Goal: Task Accomplishment & Management: Complete application form

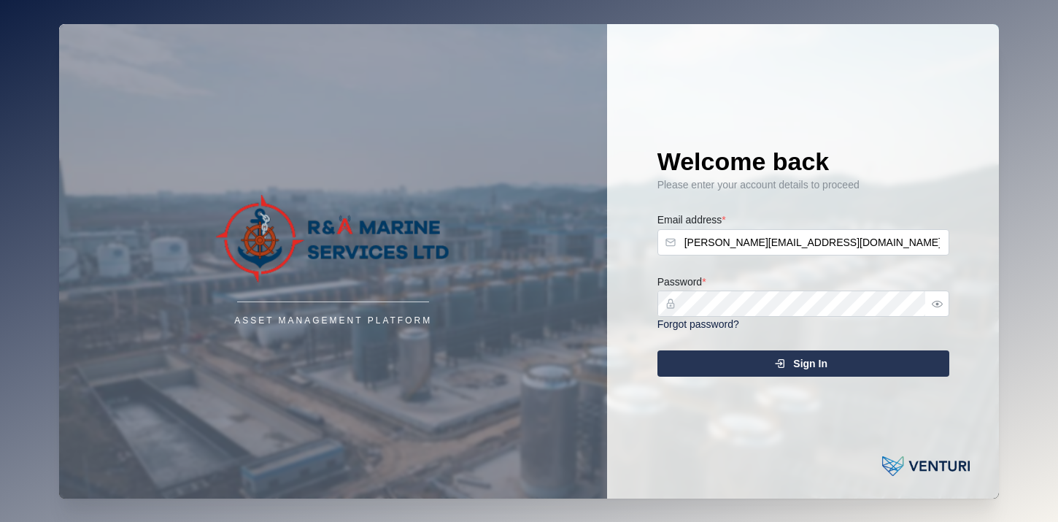
click at [657, 350] on button "Sign In" at bounding box center [803, 363] width 292 height 26
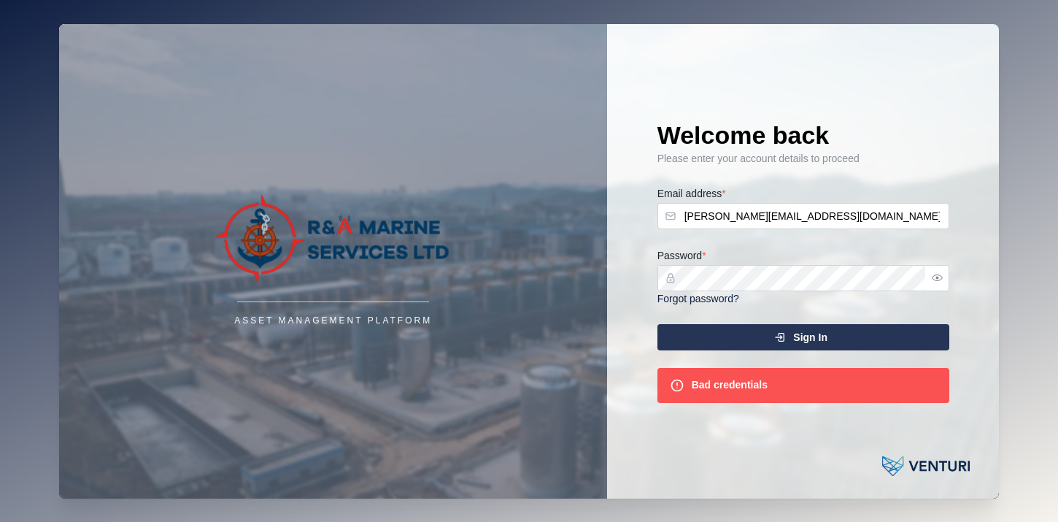
click at [599, 271] on div "Asset Management Platform Welcome back Please enter your account details to pro…" at bounding box center [529, 261] width 940 height 474
click at [657, 324] on button "Sign In" at bounding box center [803, 337] width 292 height 26
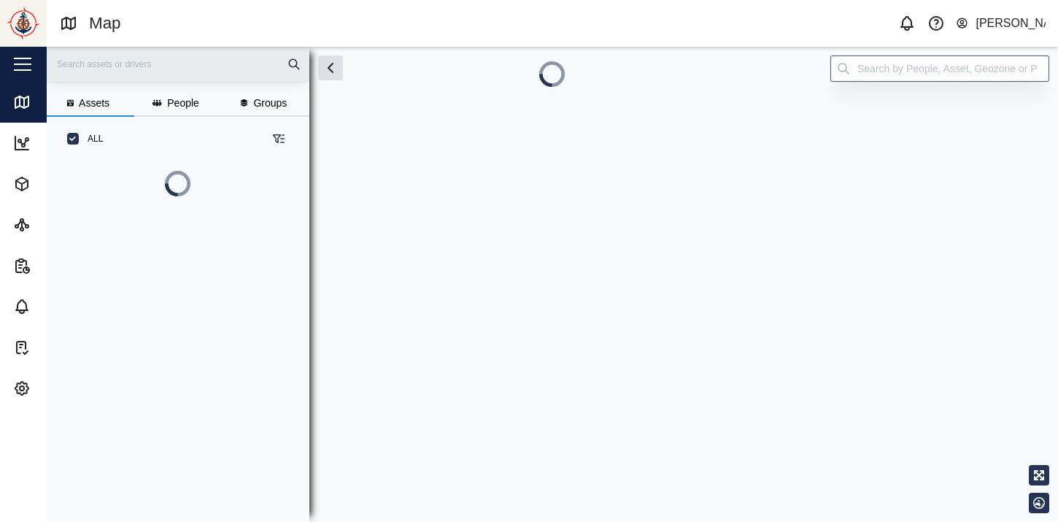
scroll to position [354, 239]
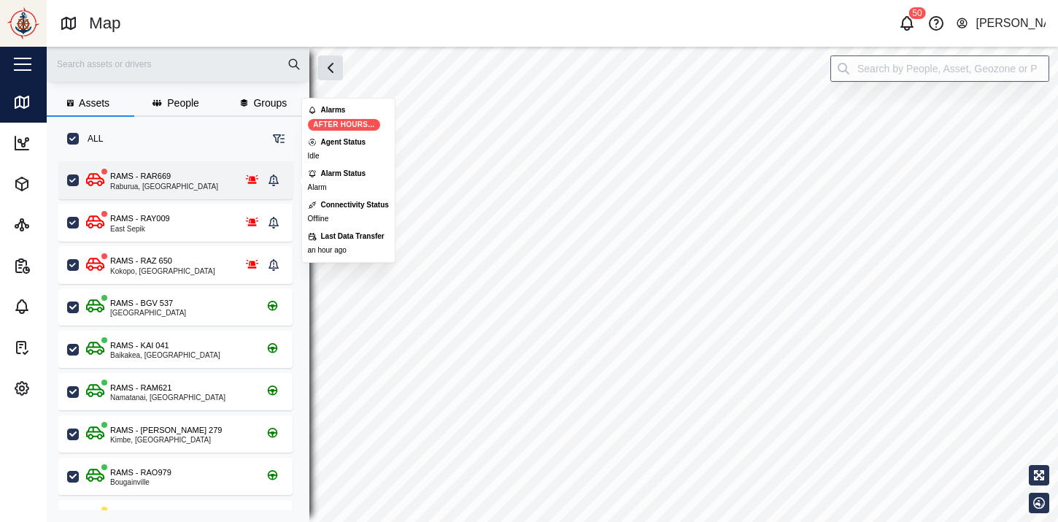
click at [252, 180] on icon "grid" at bounding box center [251, 178] width 13 height 9
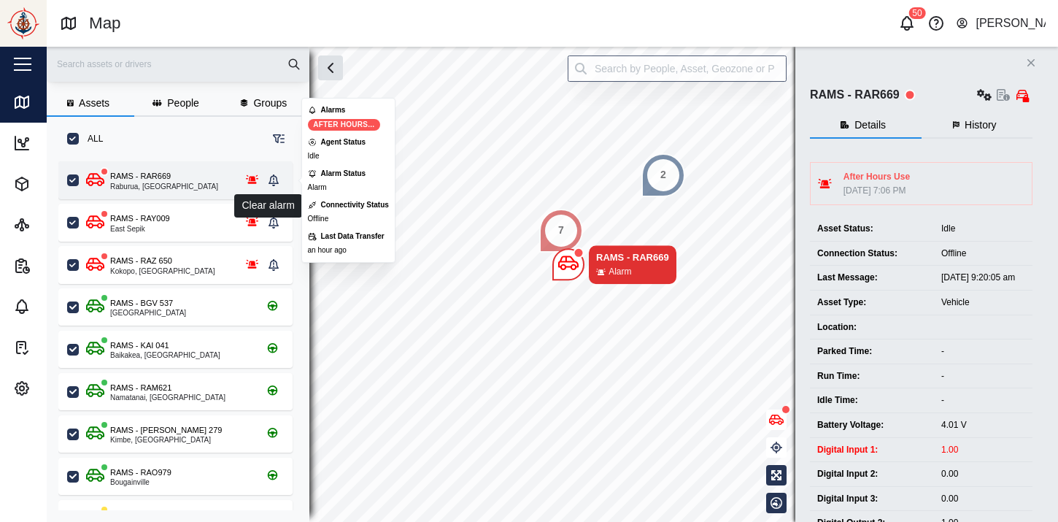
click at [276, 182] on icon "grid" at bounding box center [273, 180] width 10 height 12
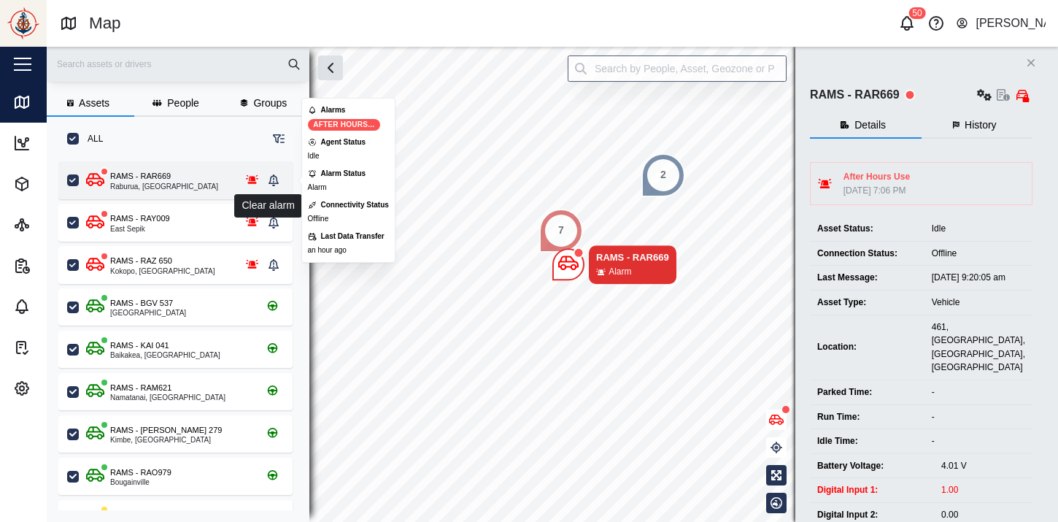
click at [276, 182] on icon "grid" at bounding box center [273, 180] width 10 height 12
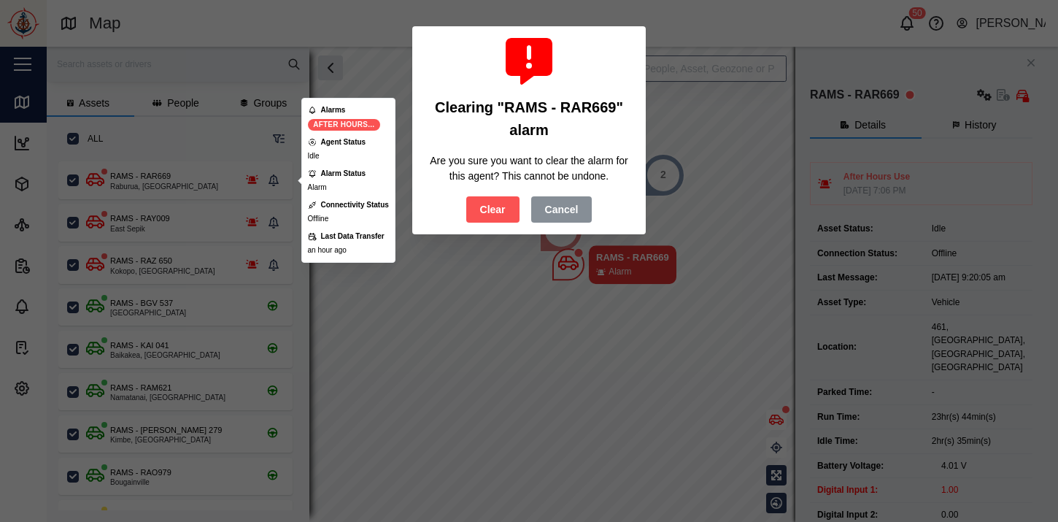
click at [488, 205] on span "Clear" at bounding box center [493, 209] width 26 height 25
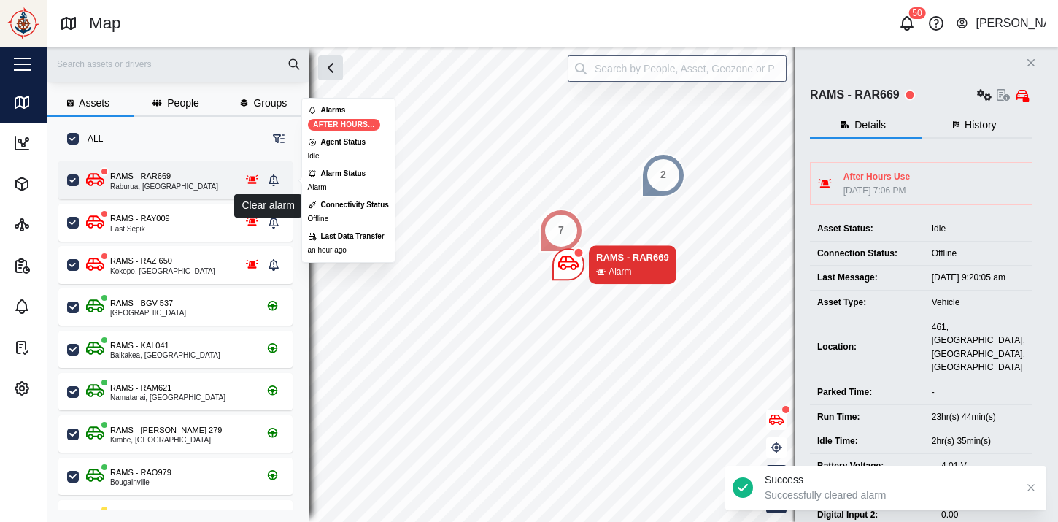
click at [278, 177] on icon "grid" at bounding box center [273, 180] width 10 height 12
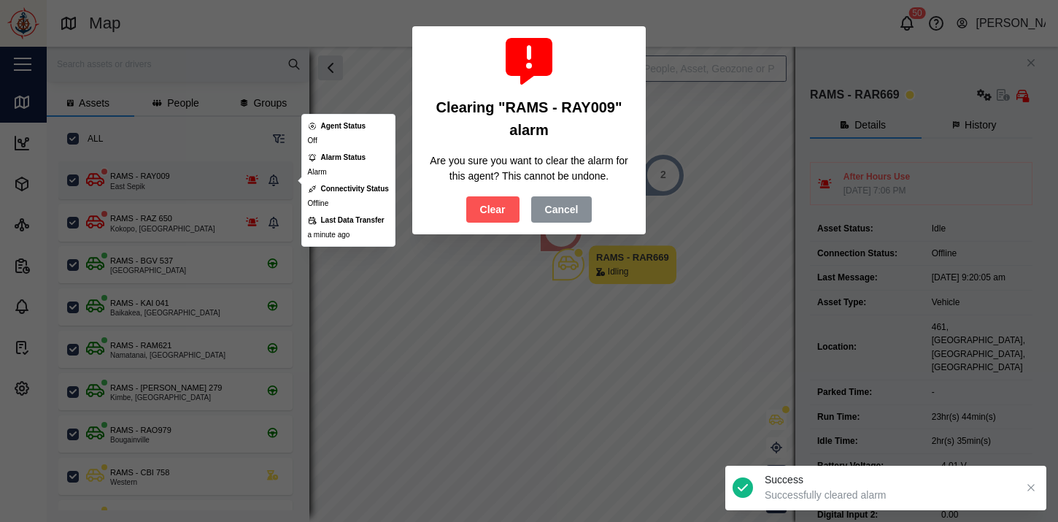
click at [278, 177] on div at bounding box center [529, 261] width 1058 height 522
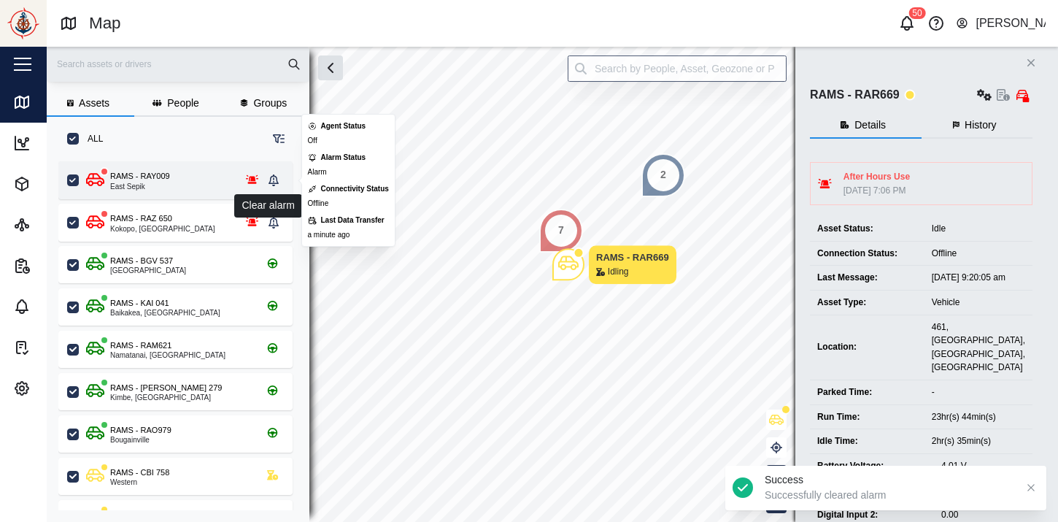
click at [278, 177] on icon "grid" at bounding box center [273, 180] width 10 height 12
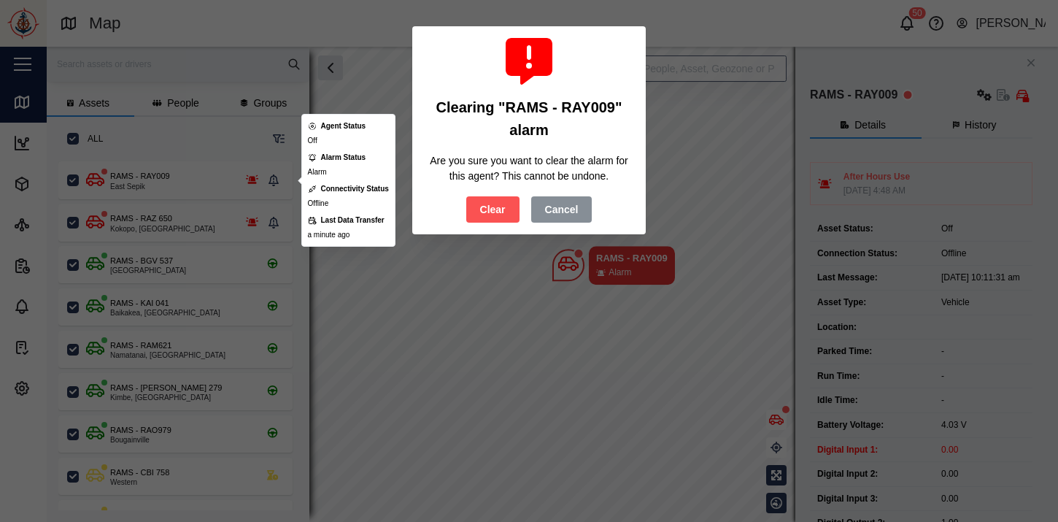
click at [498, 202] on span "Clear" at bounding box center [493, 209] width 26 height 25
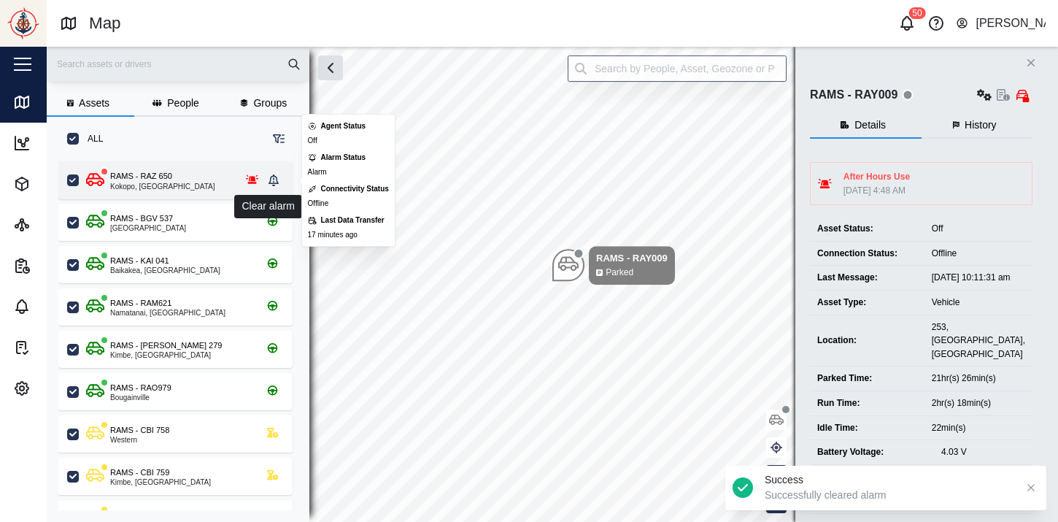
click at [275, 180] on icon "grid" at bounding box center [273, 180] width 10 height 12
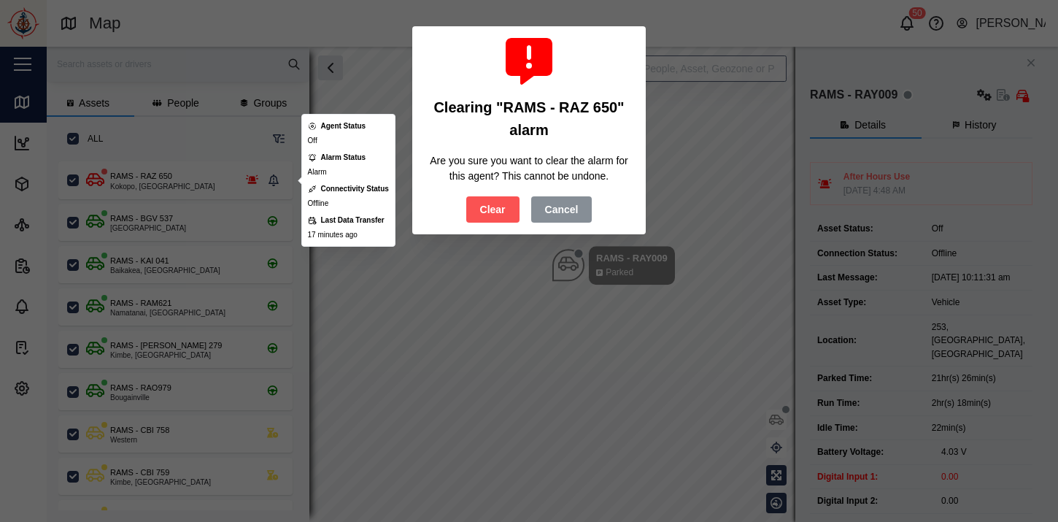
click at [492, 211] on span "Clear" at bounding box center [493, 209] width 26 height 25
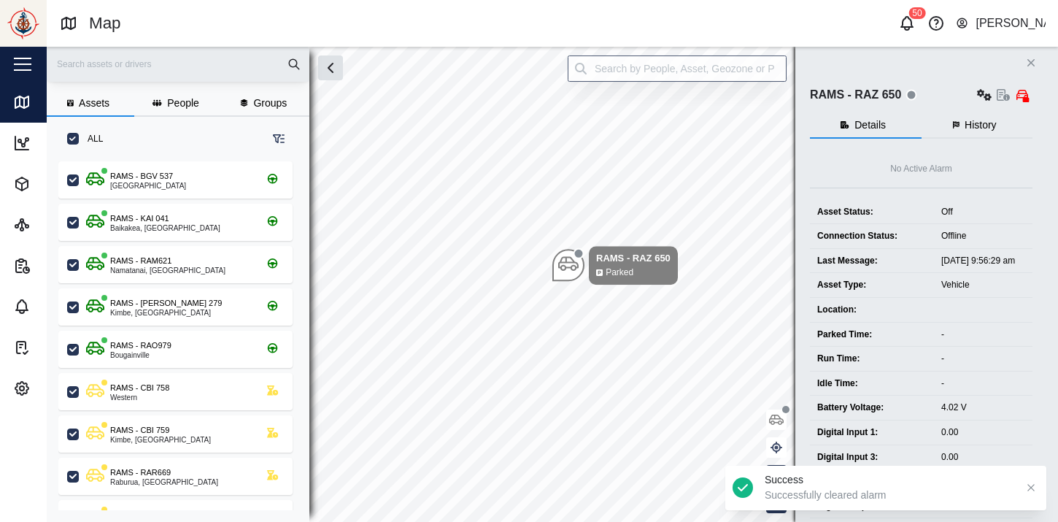
click at [174, 94] on button "People" at bounding box center [178, 103] width 88 height 26
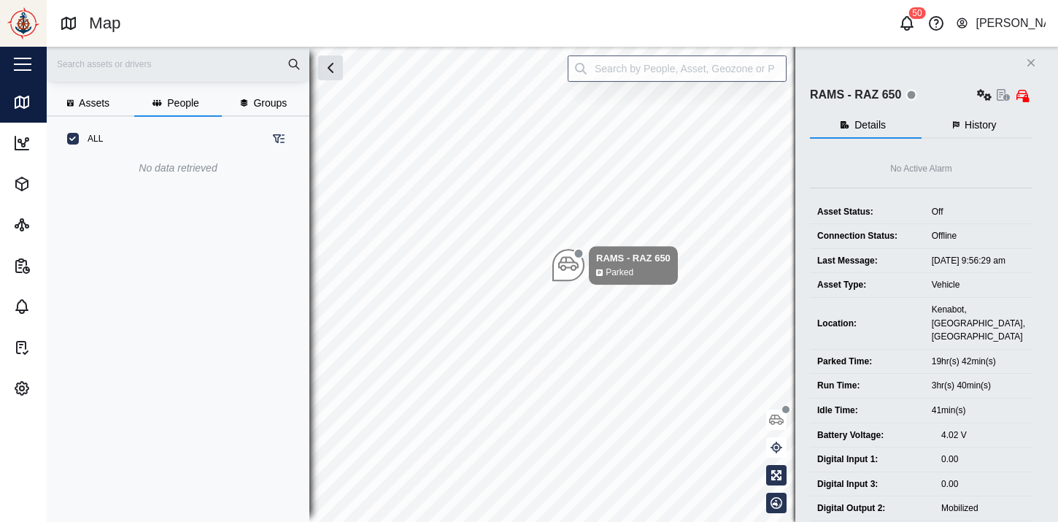
click at [968, 19] on icon "button" at bounding box center [962, 24] width 12 height 18
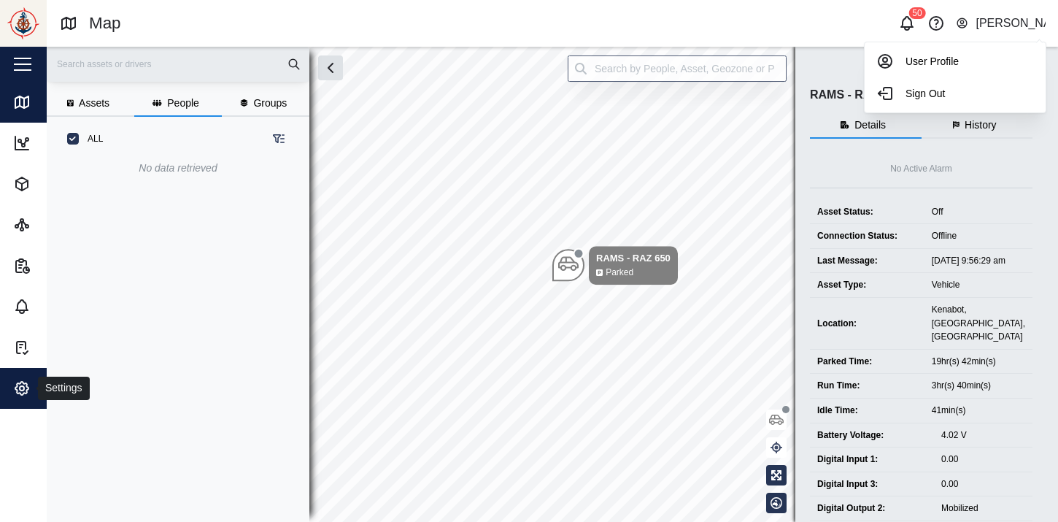
click at [21, 394] on icon "button" at bounding box center [21, 388] width 13 height 13
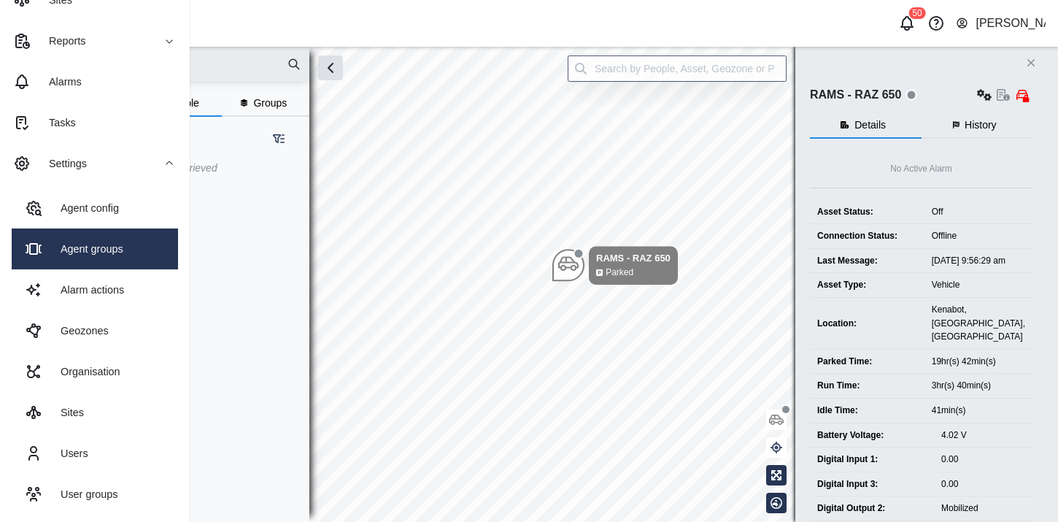
scroll to position [229, 0]
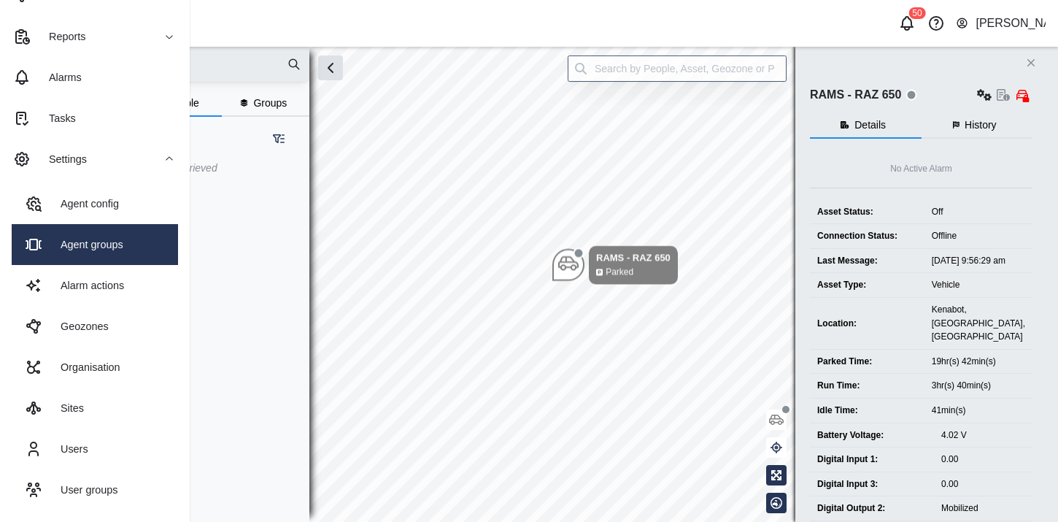
click at [88, 455] on div "Users" at bounding box center [69, 449] width 39 height 16
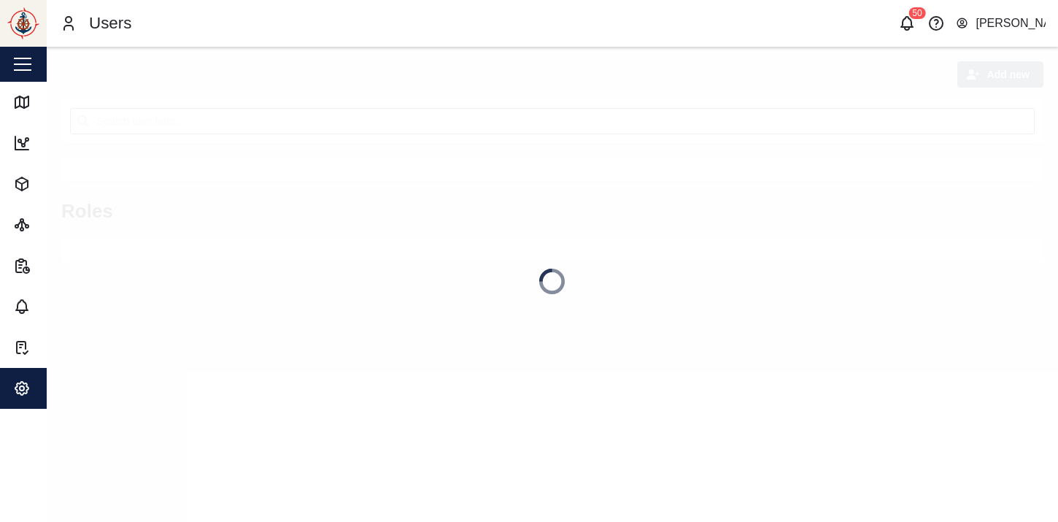
click at [47, 455] on aside "Close Map Dashboard Assets ATS Camera Generator Personnel Tanks UPS Vehicles Ot…" at bounding box center [23, 261] width 47 height 522
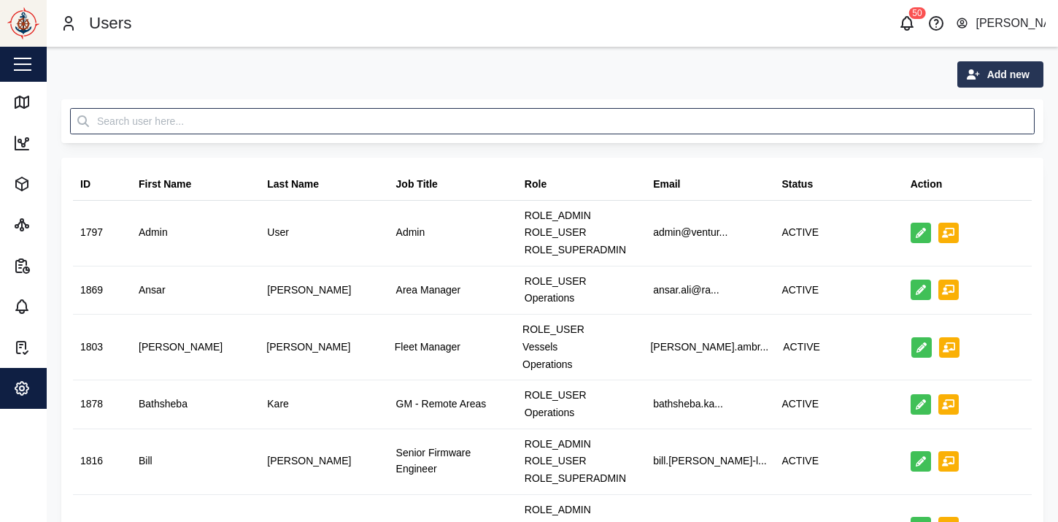
click at [989, 69] on span "Add new" at bounding box center [1008, 74] width 42 height 25
click at [962, 115] on div "Contact" at bounding box center [988, 113] width 85 height 12
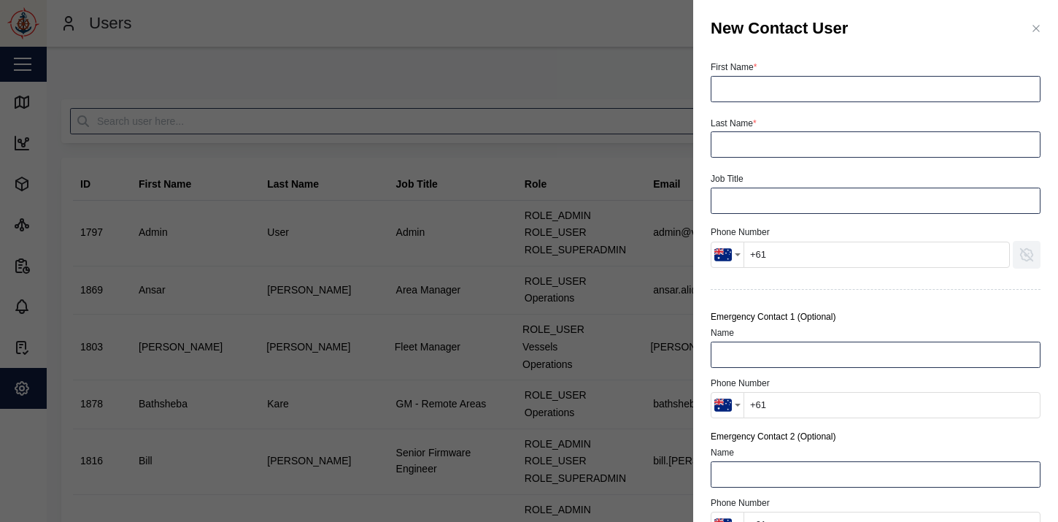
scroll to position [80, 0]
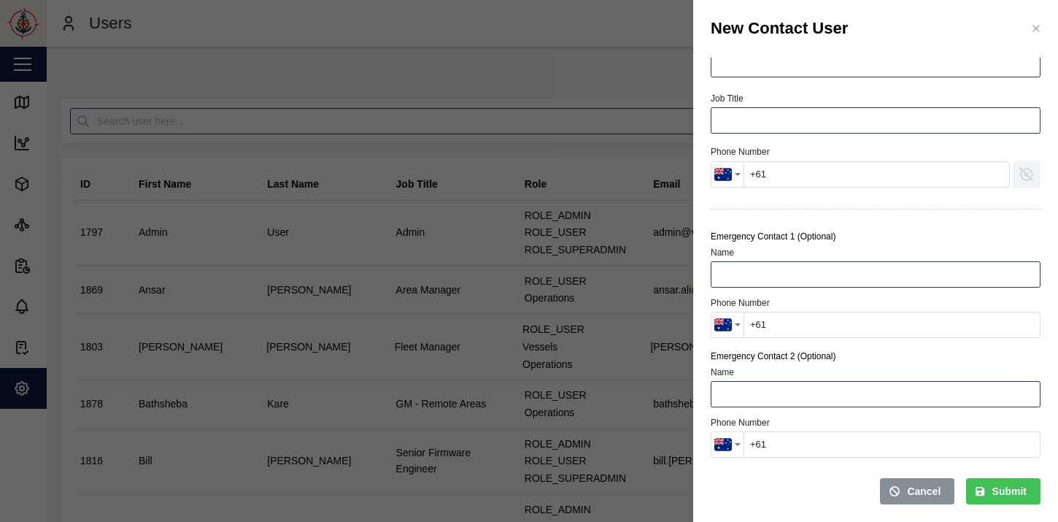
click at [558, 68] on div at bounding box center [529, 261] width 1058 height 522
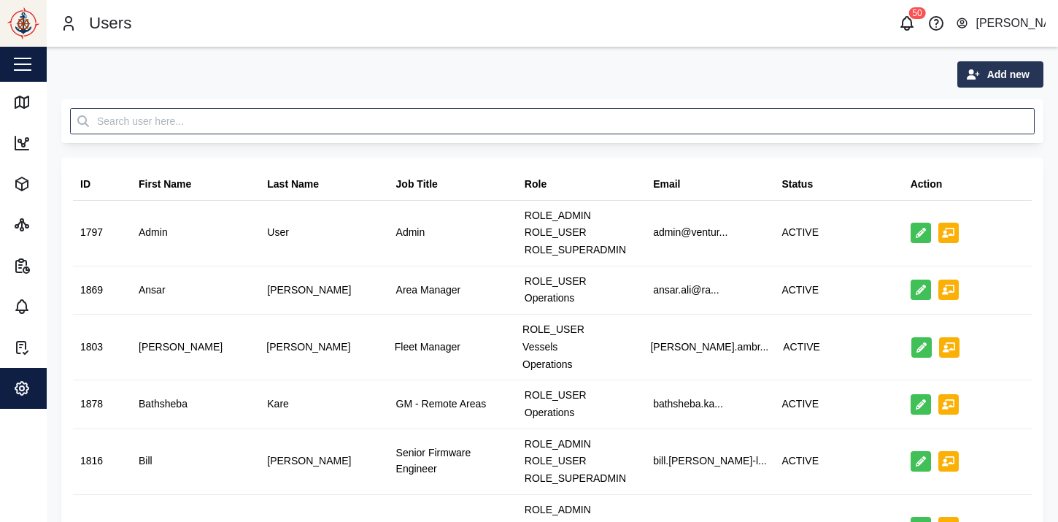
click at [1004, 75] on span "Add new" at bounding box center [1008, 74] width 42 height 25
click at [1002, 135] on div "Platform User" at bounding box center [988, 140] width 85 height 12
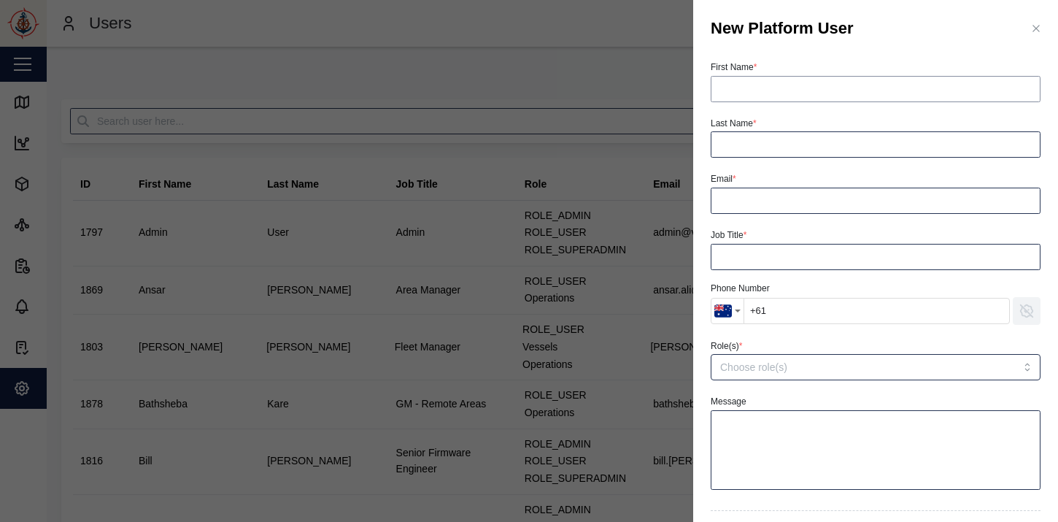
click at [867, 91] on input "First Name *" at bounding box center [876, 89] width 330 height 26
type input "[PERSON_NAME]"
type input "[DEMOGRAPHIC_DATA]"
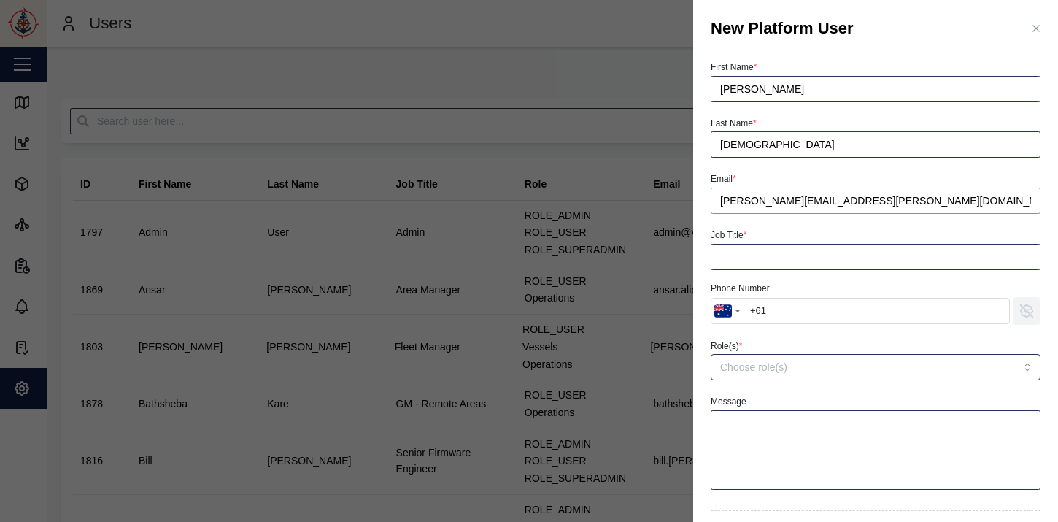
type input "[PERSON_NAME][EMAIL_ADDRESS][PERSON_NAME][DOMAIN_NAME]"
click at [738, 309] on div "Country selector" at bounding box center [738, 310] width 6 height 3
type input "Area manager - [PERSON_NAME]"
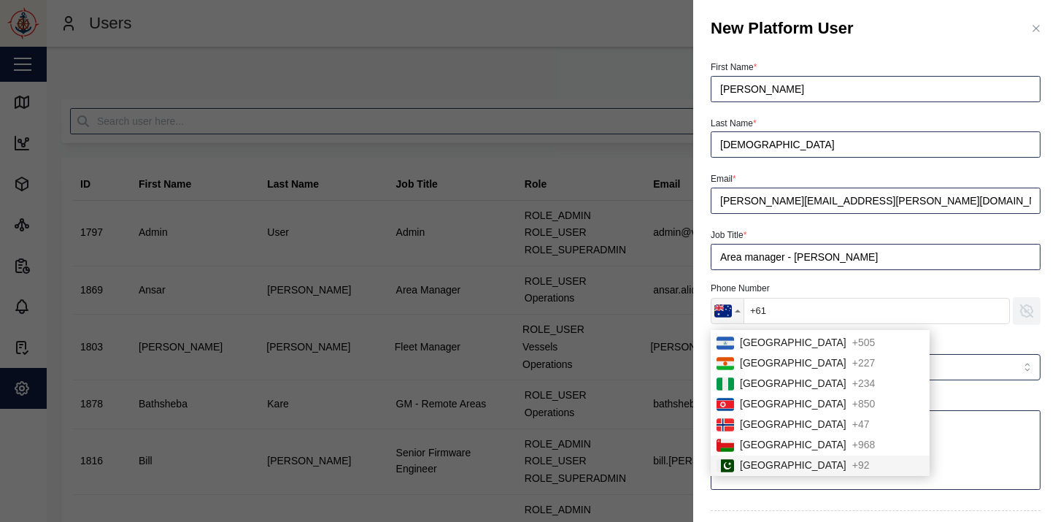
scroll to position [2921, 0]
click at [762, 463] on span "[GEOGRAPHIC_DATA]" at bounding box center [793, 465] width 107 height 16
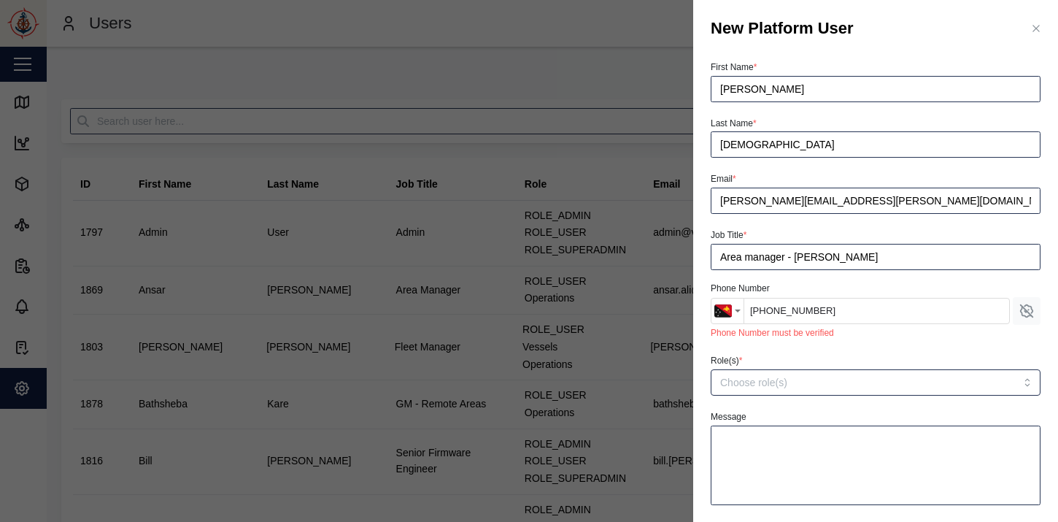
type input "[PHONE_NUMBER]"
click at [844, 380] on input "Role(s) *" at bounding box center [846, 382] width 252 height 12
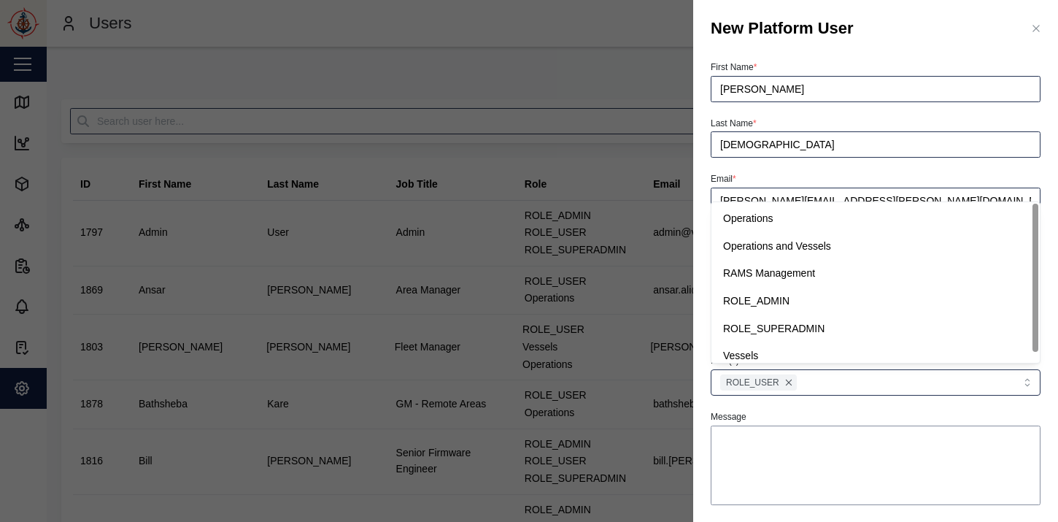
click at [754, 463] on textarea "Message" at bounding box center [876, 465] width 330 height 80
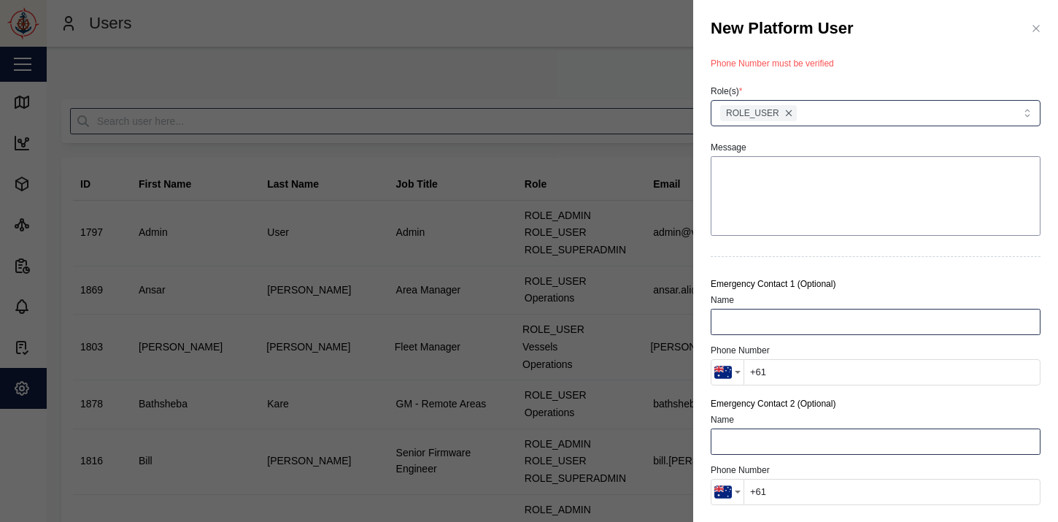
scroll to position [71, 0]
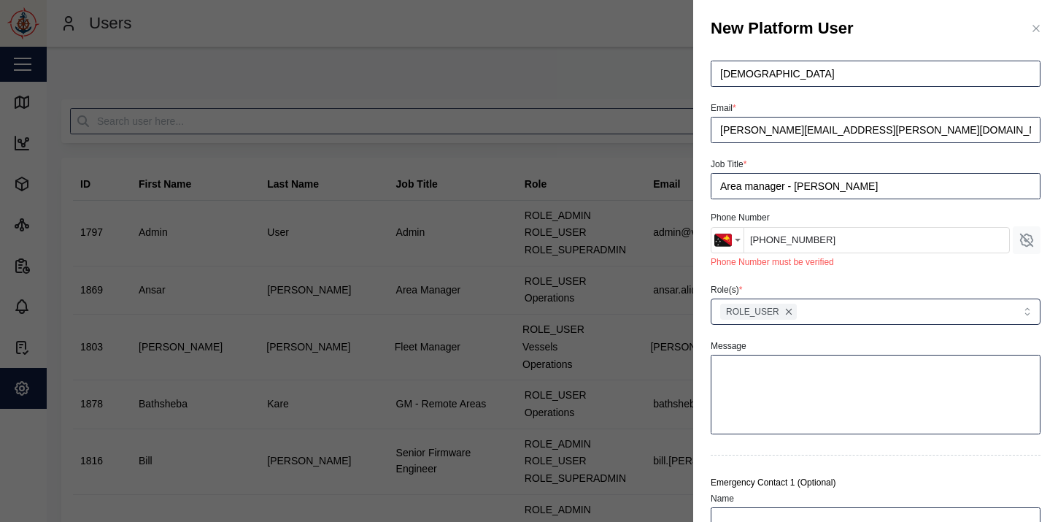
click at [772, 264] on div "Phone Number must be verified" at bounding box center [876, 262] width 330 height 14
click at [1021, 244] on icon "button" at bounding box center [1026, 240] width 16 height 16
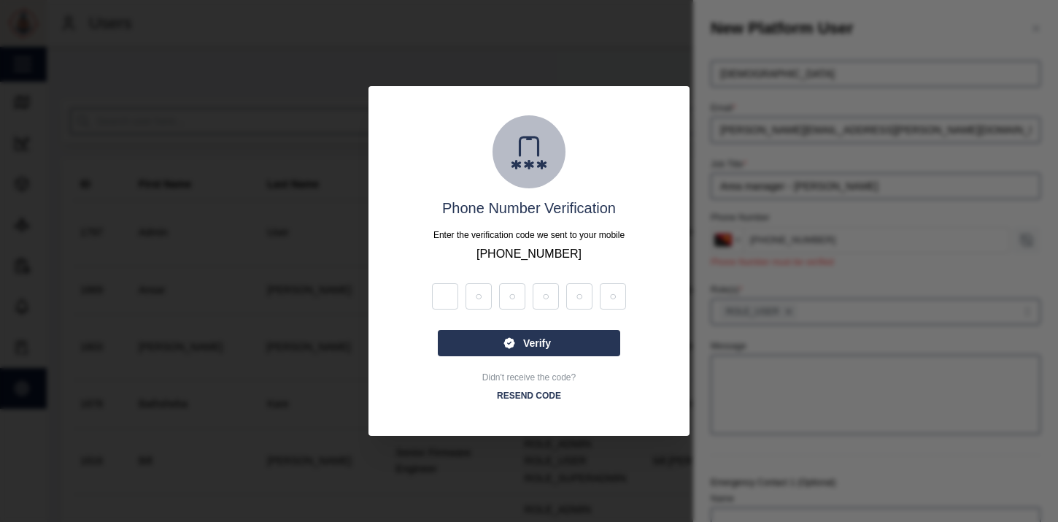
click at [549, 399] on span "RESEND CODE" at bounding box center [529, 395] width 64 height 20
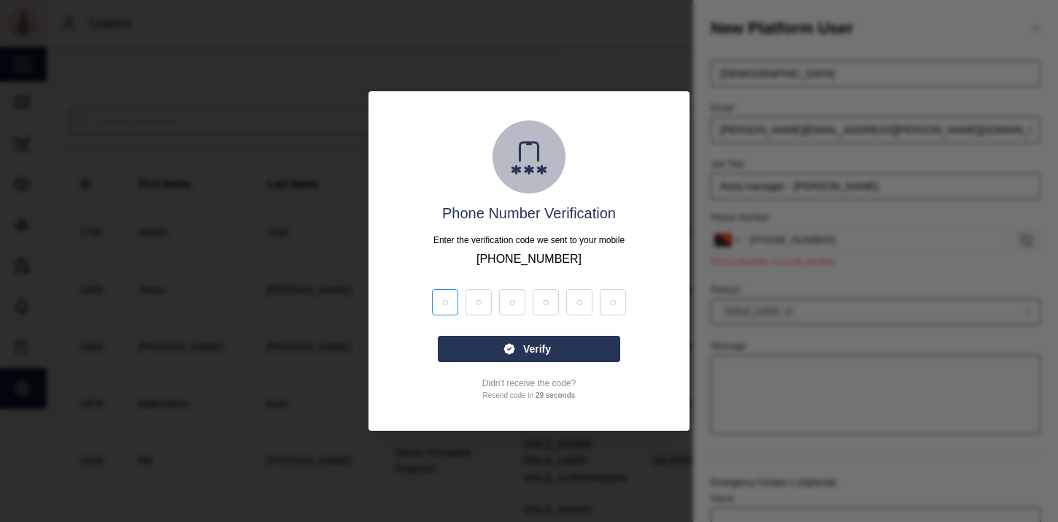
click at [451, 302] on input "tel" at bounding box center [445, 302] width 26 height 26
type input "5"
type input "4"
type input "7"
type input "4"
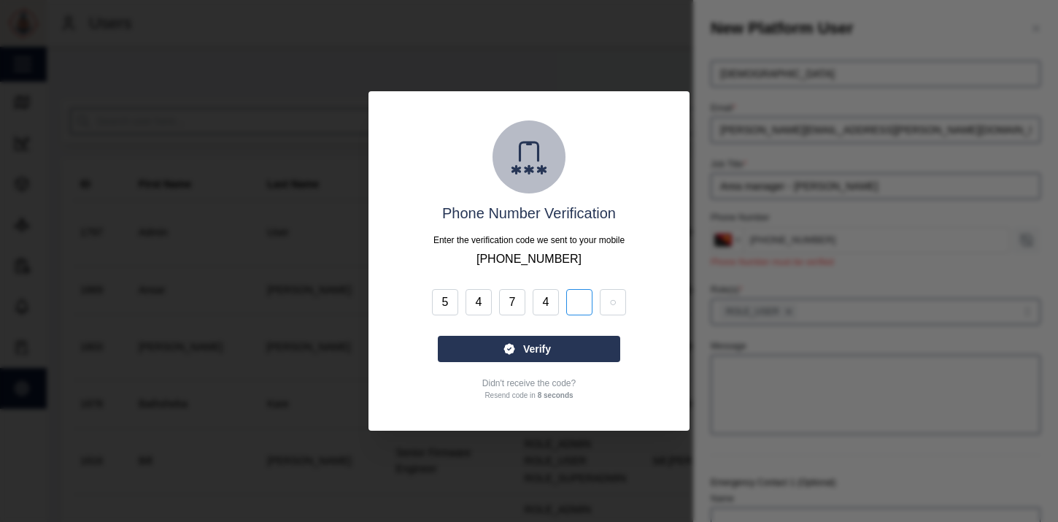
type input "7"
type input "3"
click at [483, 347] on div "Verify" at bounding box center [526, 348] width 159 height 25
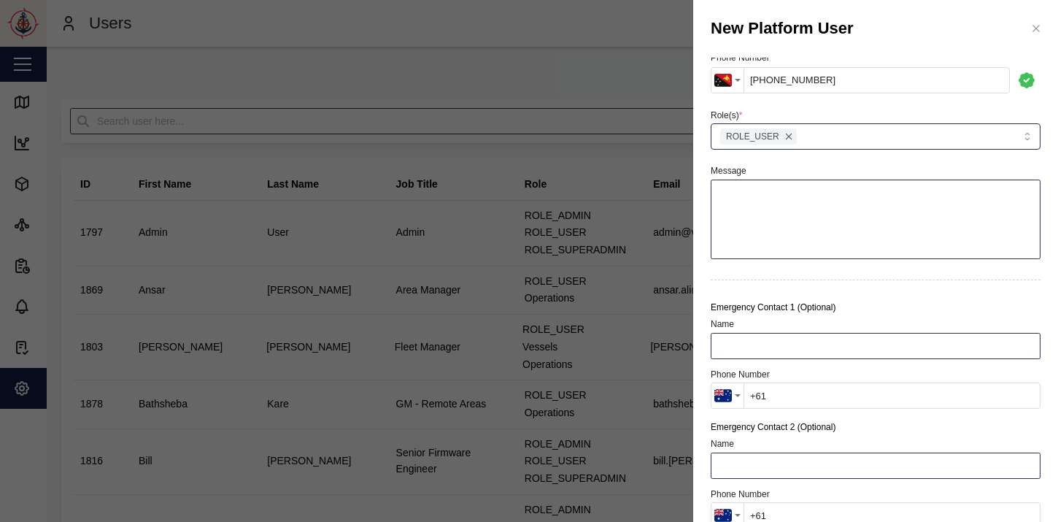
scroll to position [255, 0]
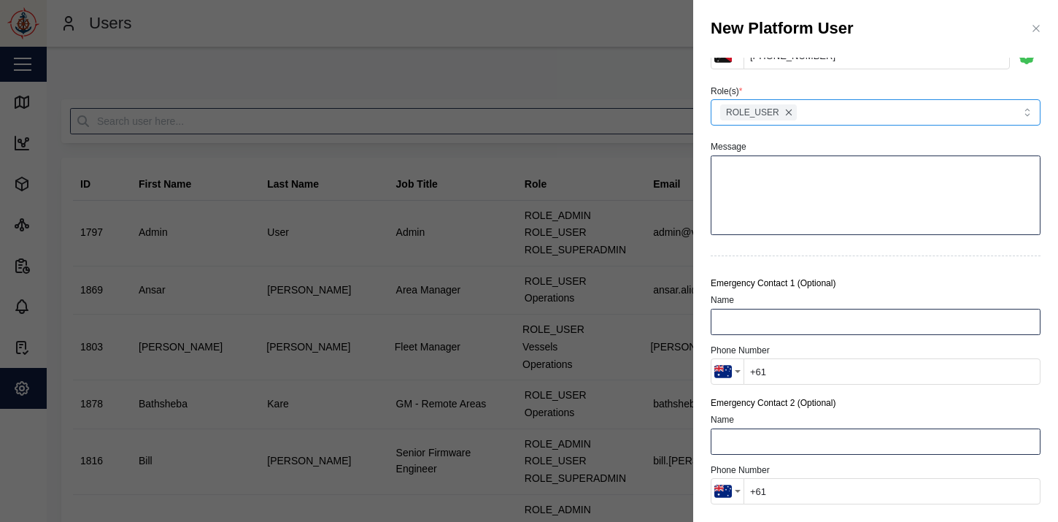
click at [916, 118] on div "ROLE_USER" at bounding box center [843, 112] width 255 height 25
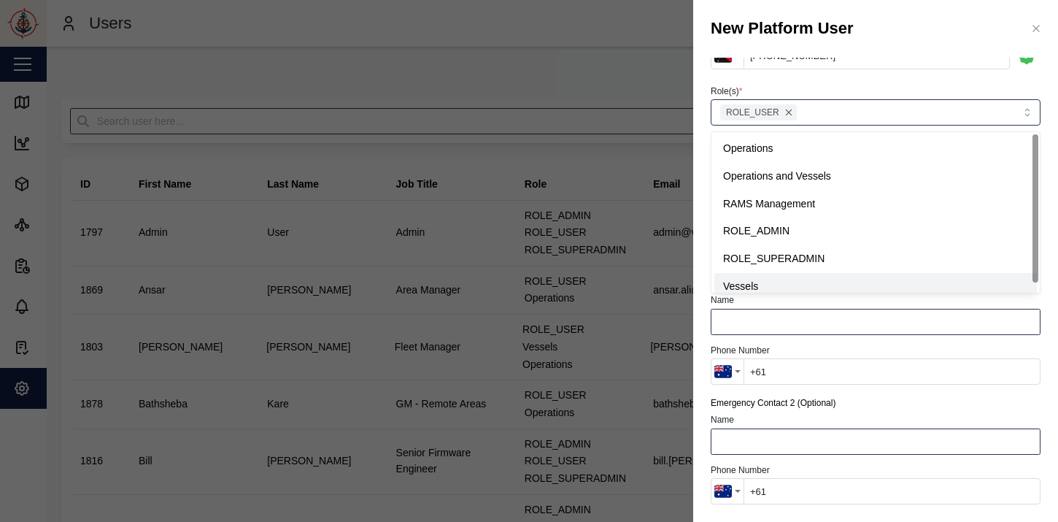
click at [867, 365] on input "+61" at bounding box center [891, 371] width 297 height 26
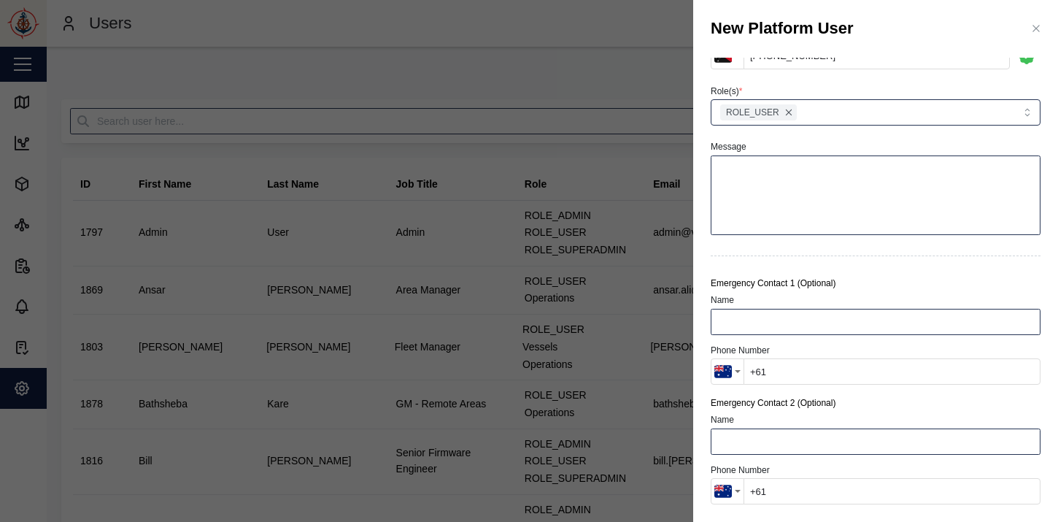
scroll to position [0, 0]
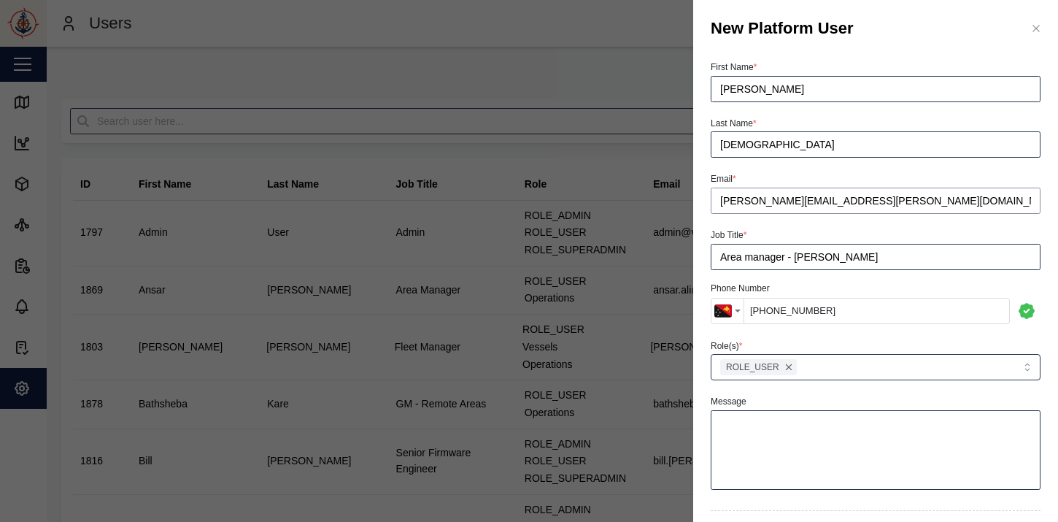
click at [935, 195] on input "[PERSON_NAME][EMAIL_ADDRESS][PERSON_NAME][DOMAIN_NAME]" at bounding box center [876, 200] width 330 height 26
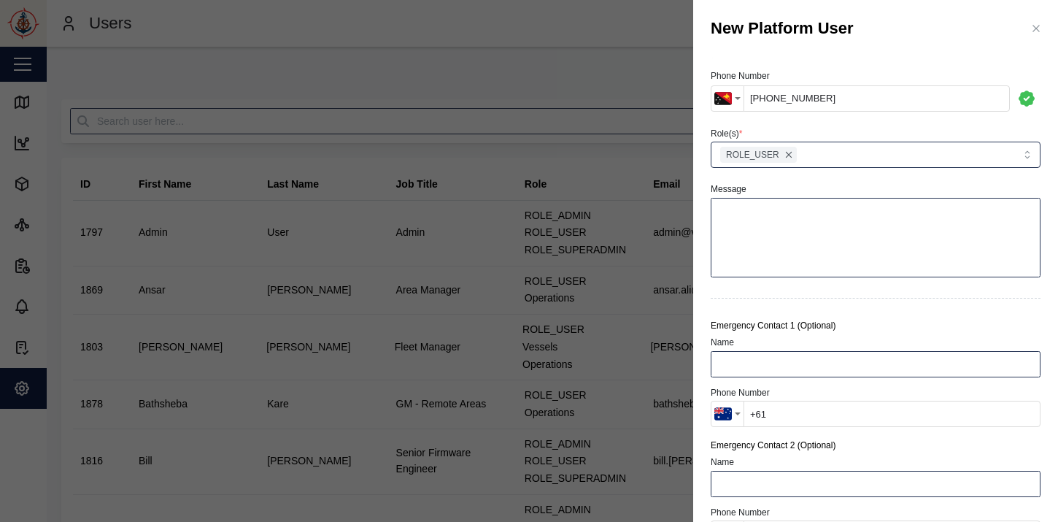
scroll to position [255, 0]
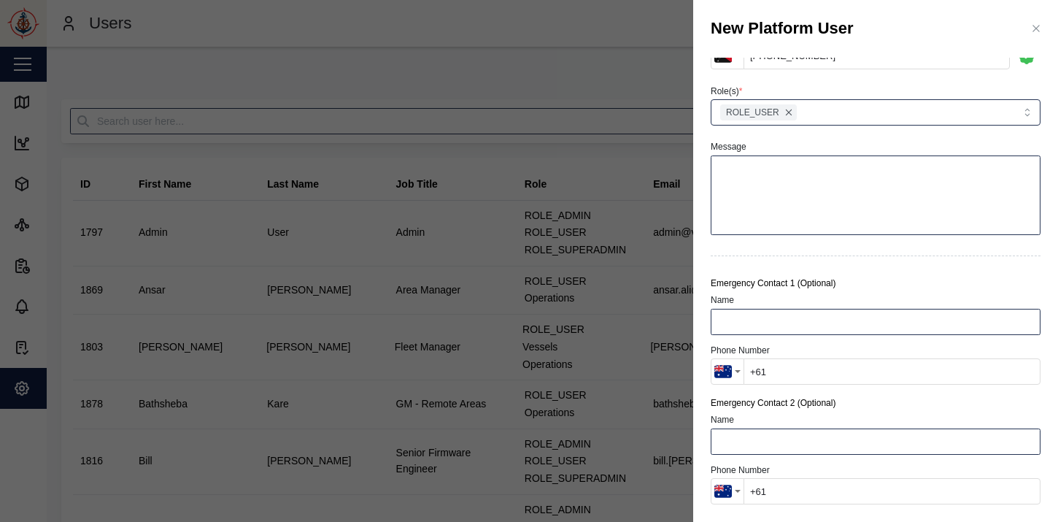
click at [820, 487] on input "+61" at bounding box center [891, 491] width 297 height 26
click at [810, 517] on div "First Name * [PERSON_NAME] Last Name * [PERSON_NAME] Email * [PERSON_NAME][EMAI…" at bounding box center [875, 159] width 365 height 724
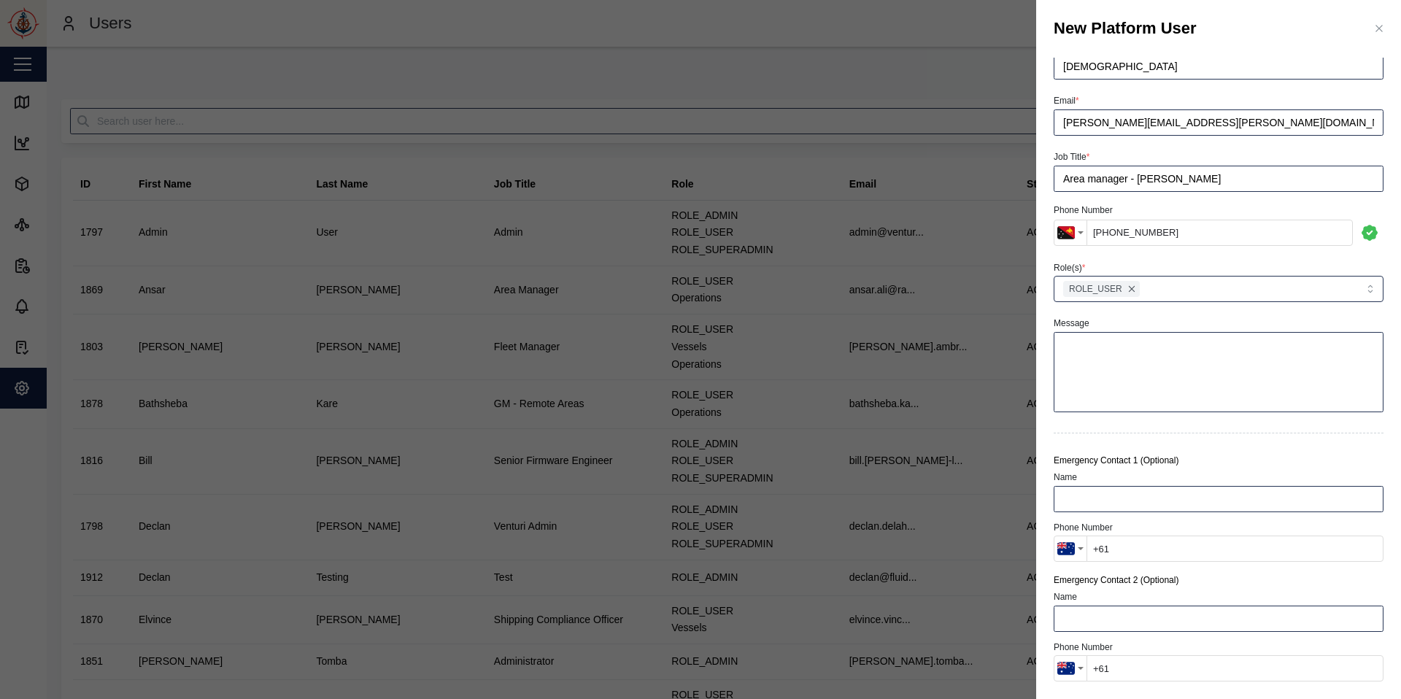
scroll to position [0, 0]
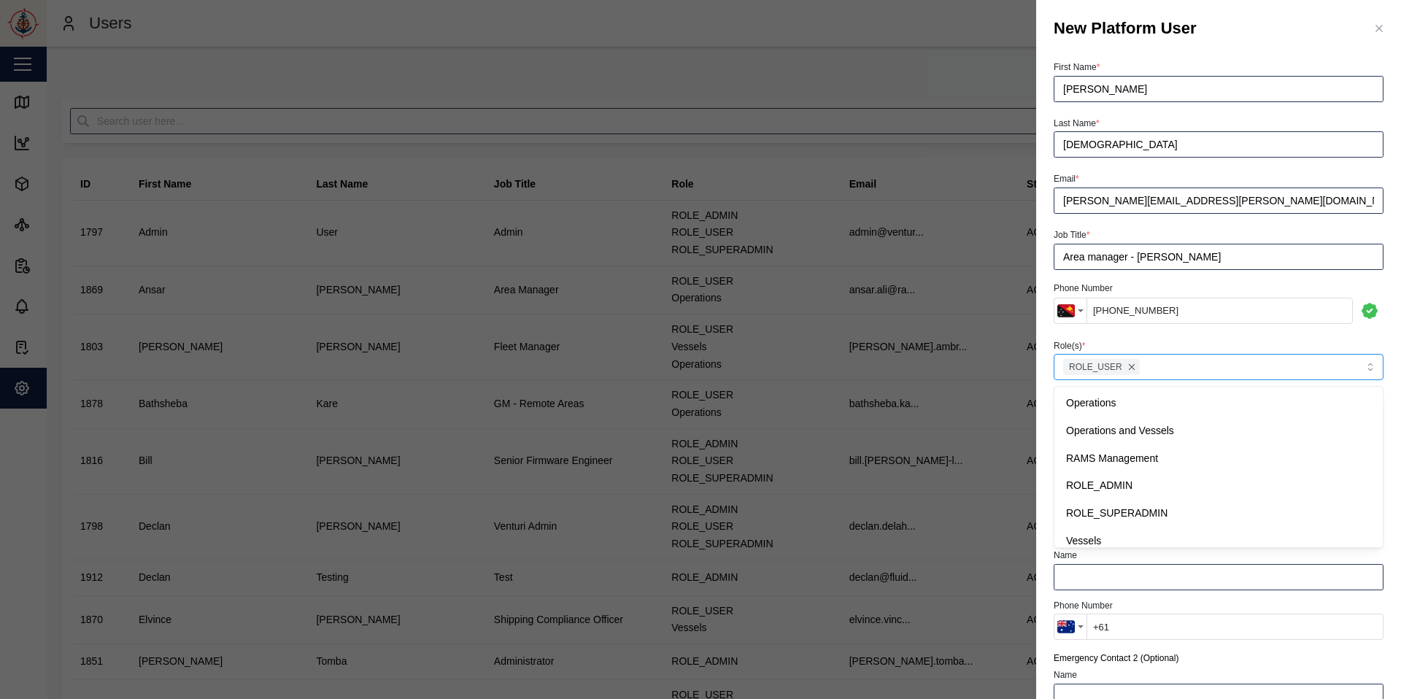
click at [1057, 365] on div "ROLE_USER" at bounding box center [1186, 367] width 255 height 25
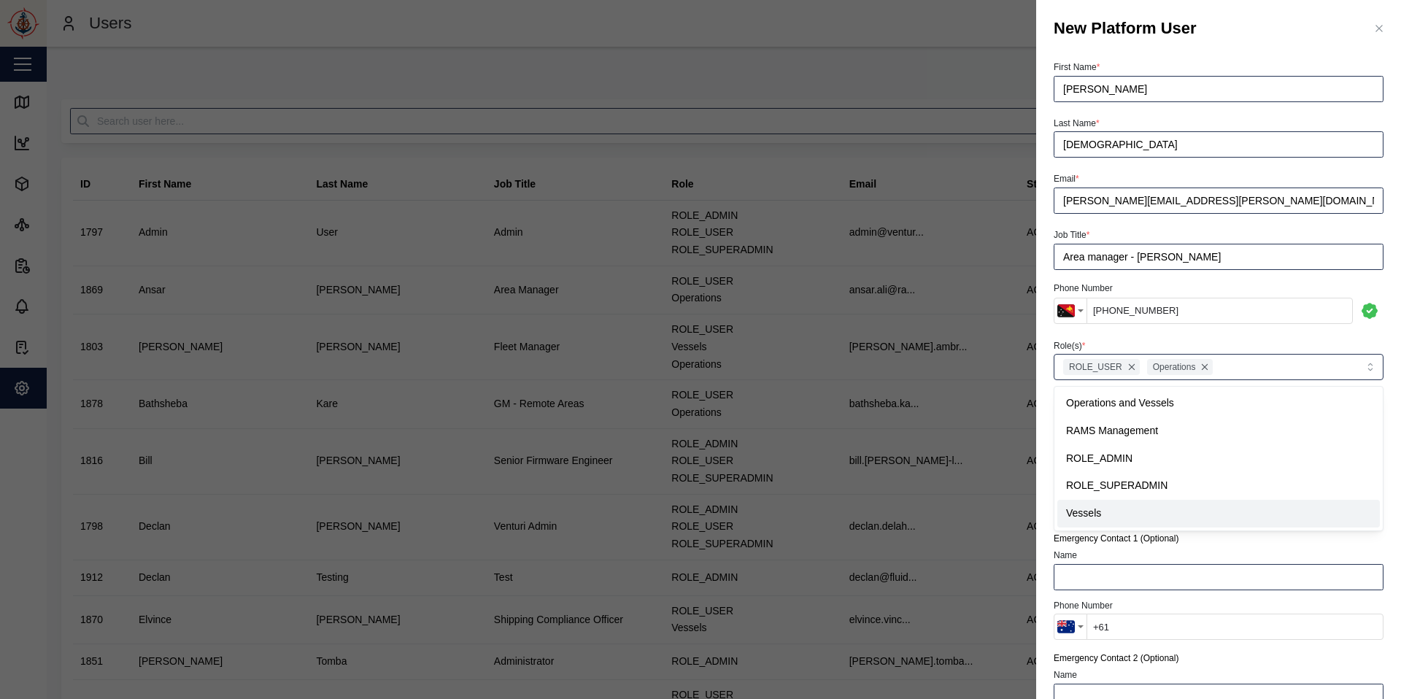
click at [1057, 521] on div "Phone Number" at bounding box center [1218, 606] width 330 height 14
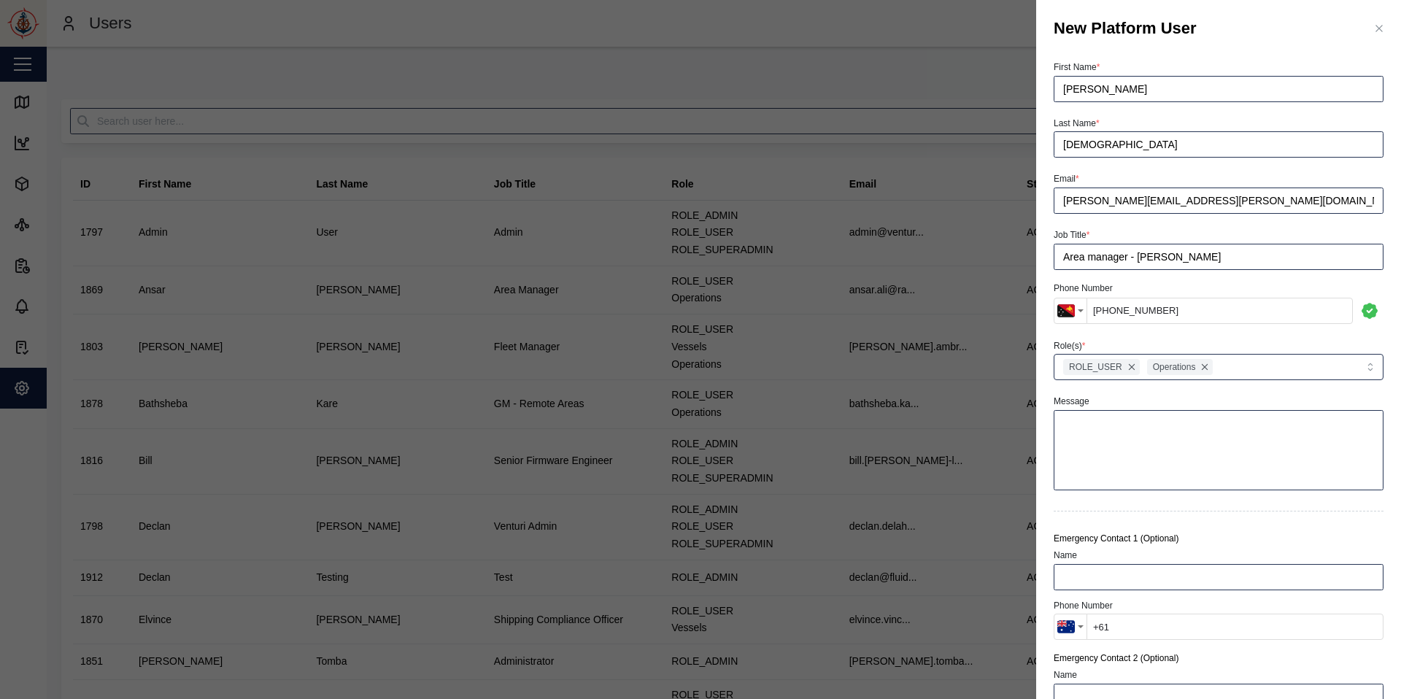
scroll to position [78, 0]
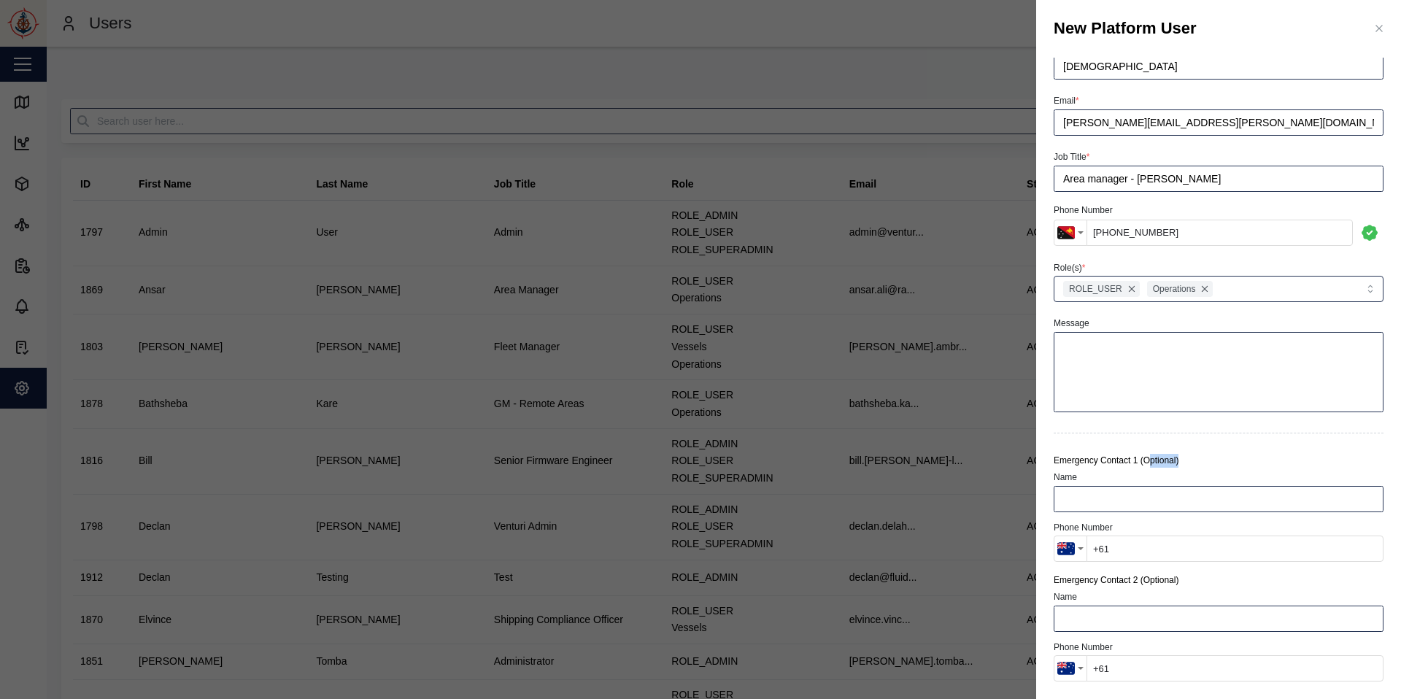
drag, startPoint x: 1154, startPoint y: 456, endPoint x: 1205, endPoint y: 455, distance: 50.3
click at [1057, 455] on div "Emergency Contact 1 (Optional)" at bounding box center [1218, 461] width 330 height 14
click at [1057, 468] on div "Name" at bounding box center [1218, 490] width 330 height 45
click at [1057, 521] on div "First Name * [PERSON_NAME] Last Name * [PERSON_NAME] Email * [PERSON_NAME][EMAI…" at bounding box center [1218, 336] width 365 height 725
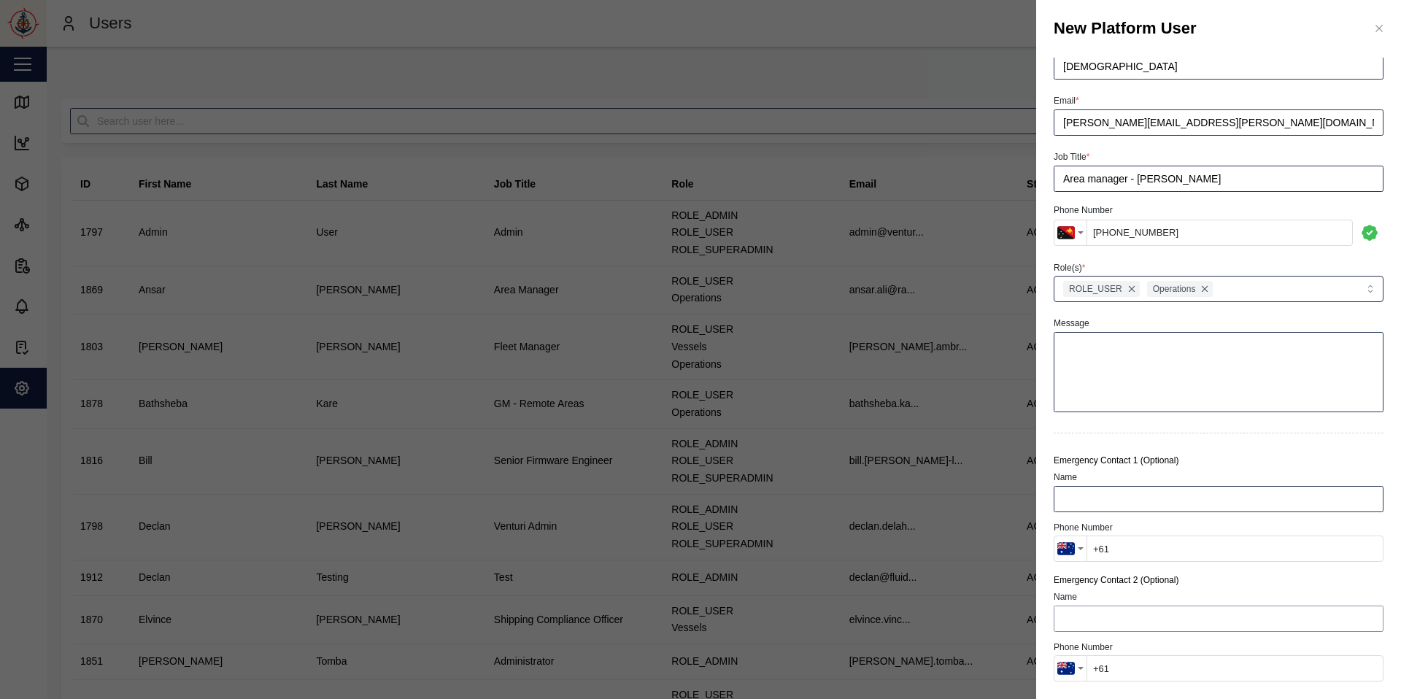
click at [1057, 521] on input "Name" at bounding box center [1218, 619] width 330 height 26
click at [1057, 521] on div "Emergency Contact 2 (Optional) Name Phone Number [GEOGRAPHIC_DATA] + 93 [GEOGRA…" at bounding box center [1218, 627] width 330 height 108
click at [1057, 521] on input "Name" at bounding box center [1218, 619] width 330 height 26
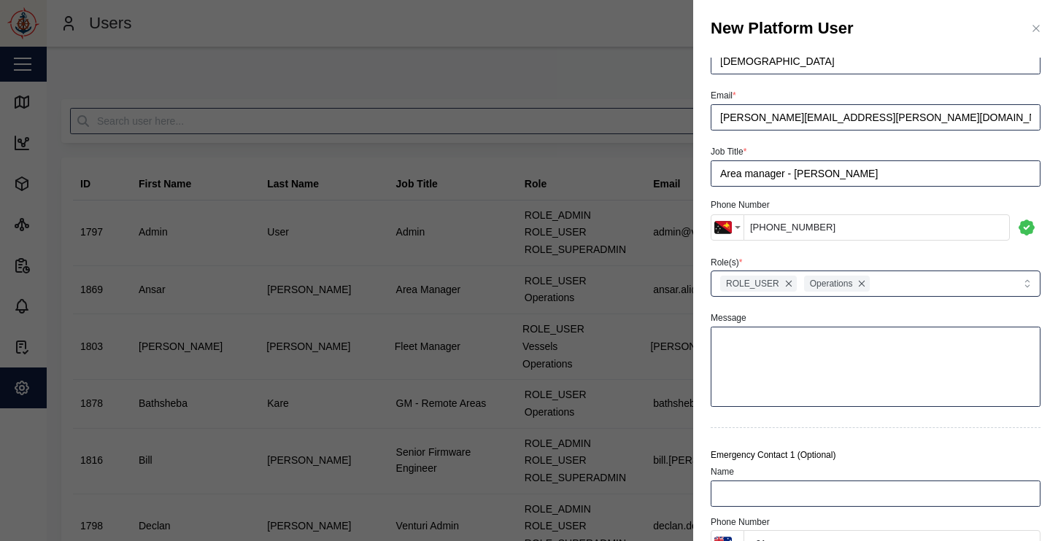
scroll to position [0, 0]
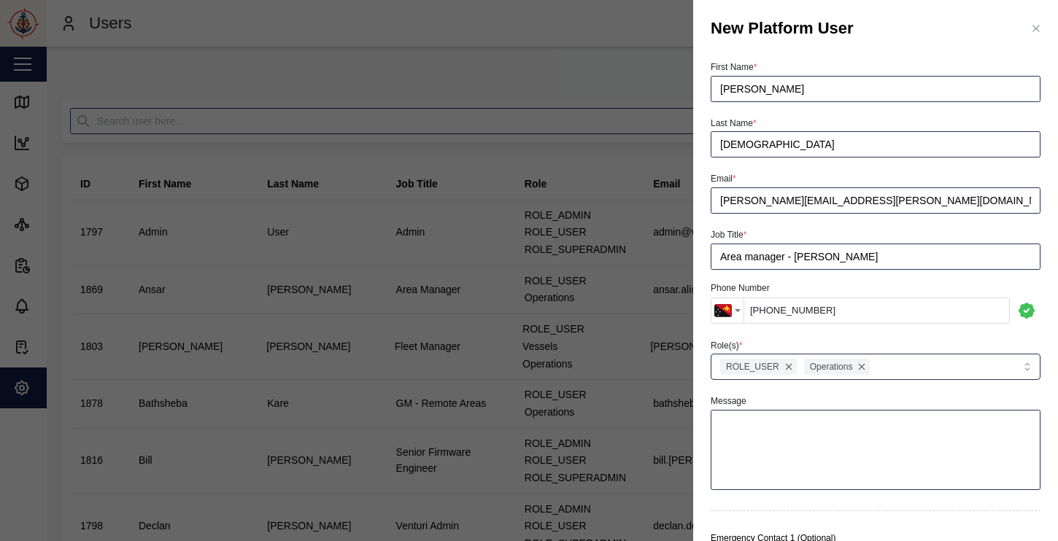
click at [1035, 24] on icon "button" at bounding box center [1036, 29] width 12 height 12
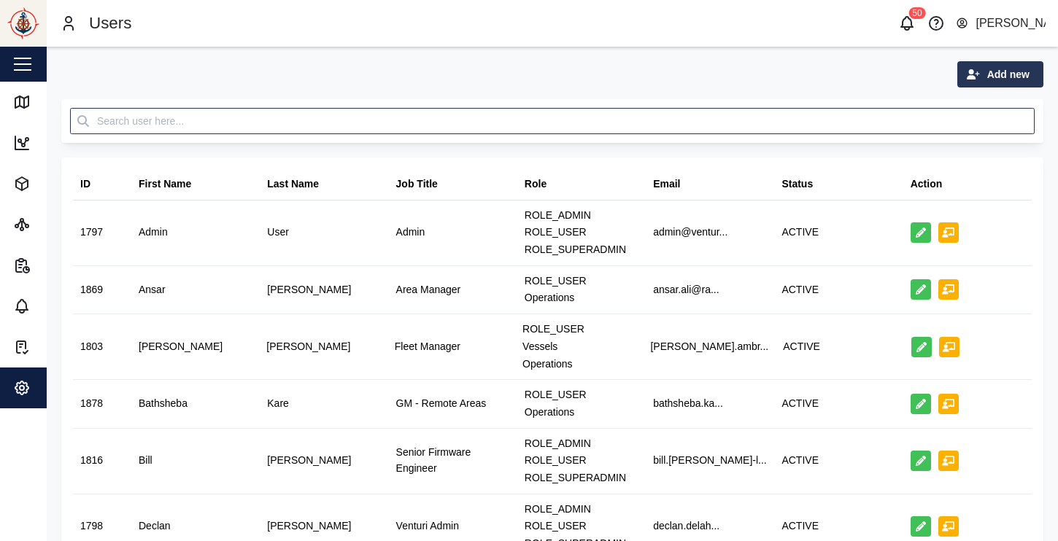
click at [991, 74] on span "Add new" at bounding box center [1008, 74] width 42 height 25
drag, startPoint x: 1000, startPoint y: 148, endPoint x: 988, endPoint y: 143, distance: 12.7
click at [996, 147] on button "Platform User" at bounding box center [988, 139] width 102 height 26
